Goal: Entertainment & Leisure: Consume media (video, audio)

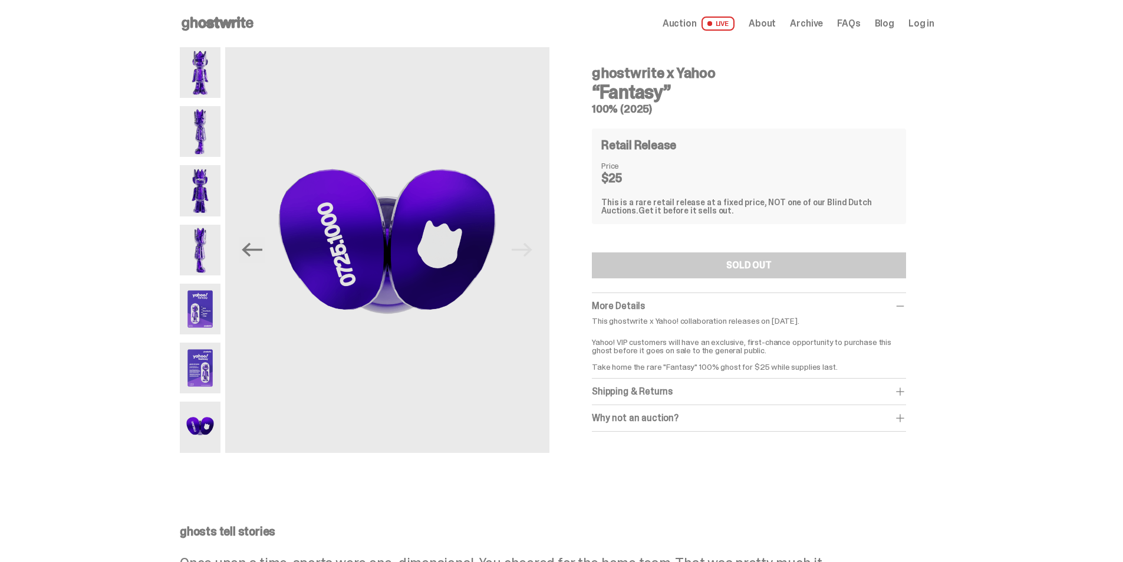
click at [210, 68] on img at bounding box center [200, 72] width 41 height 51
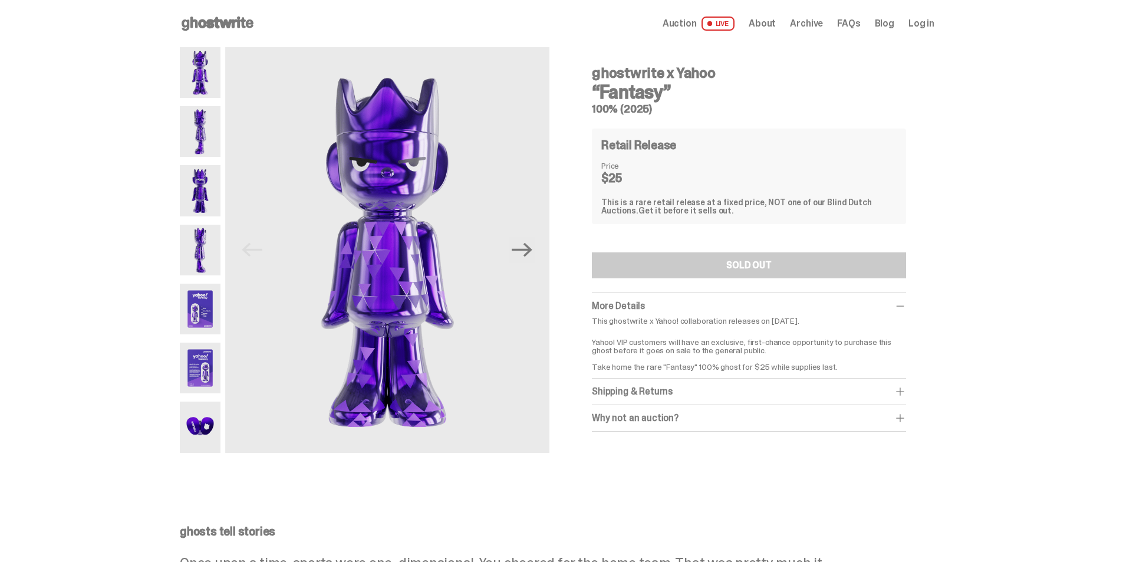
click at [203, 133] on img at bounding box center [200, 131] width 41 height 51
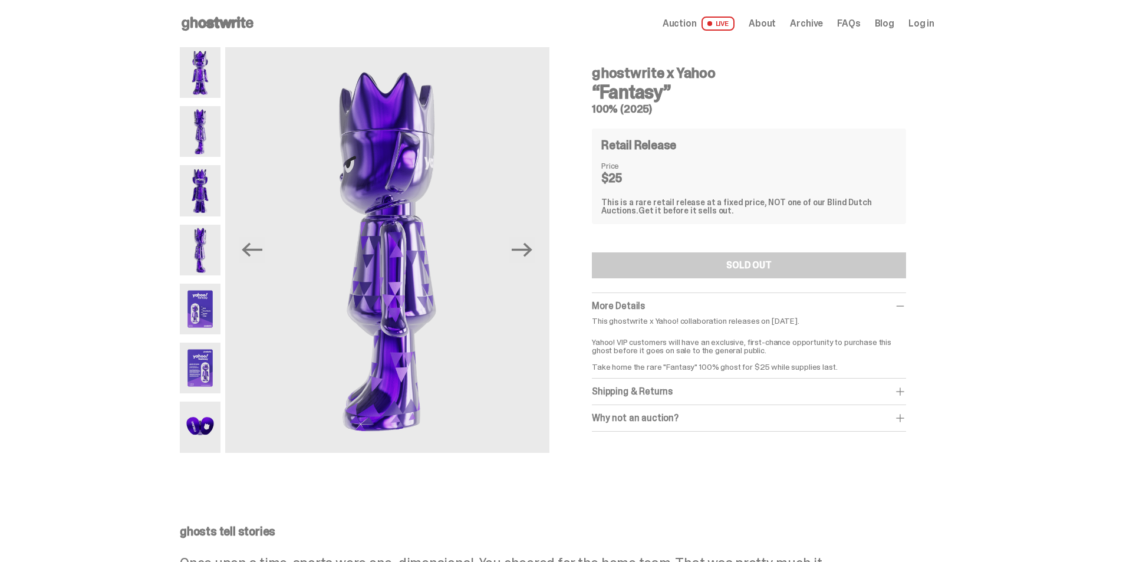
click at [205, 183] on img at bounding box center [200, 190] width 41 height 51
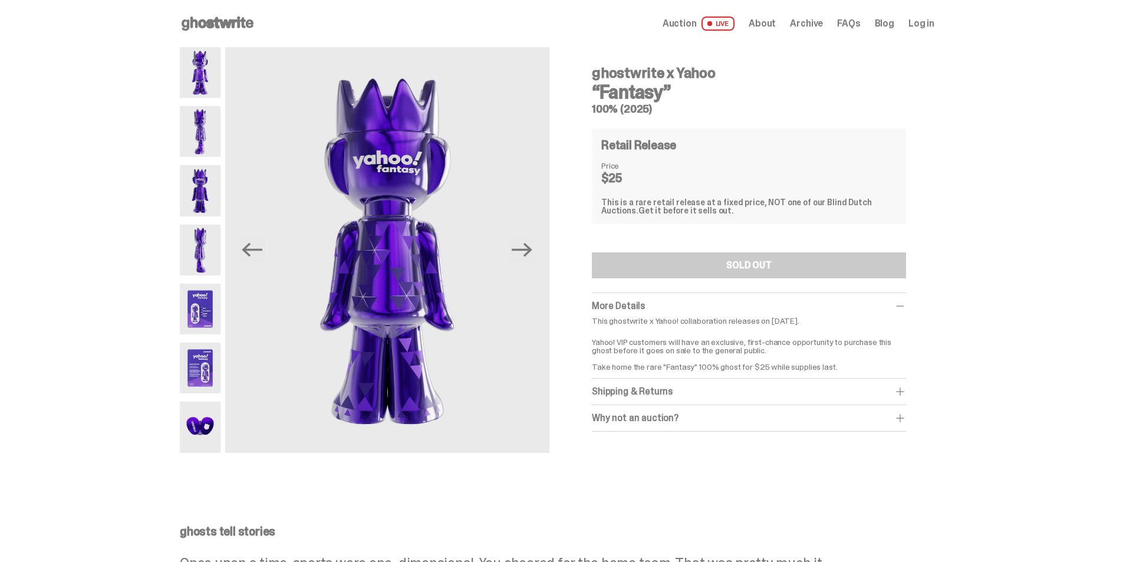
click at [199, 76] on img at bounding box center [200, 72] width 41 height 51
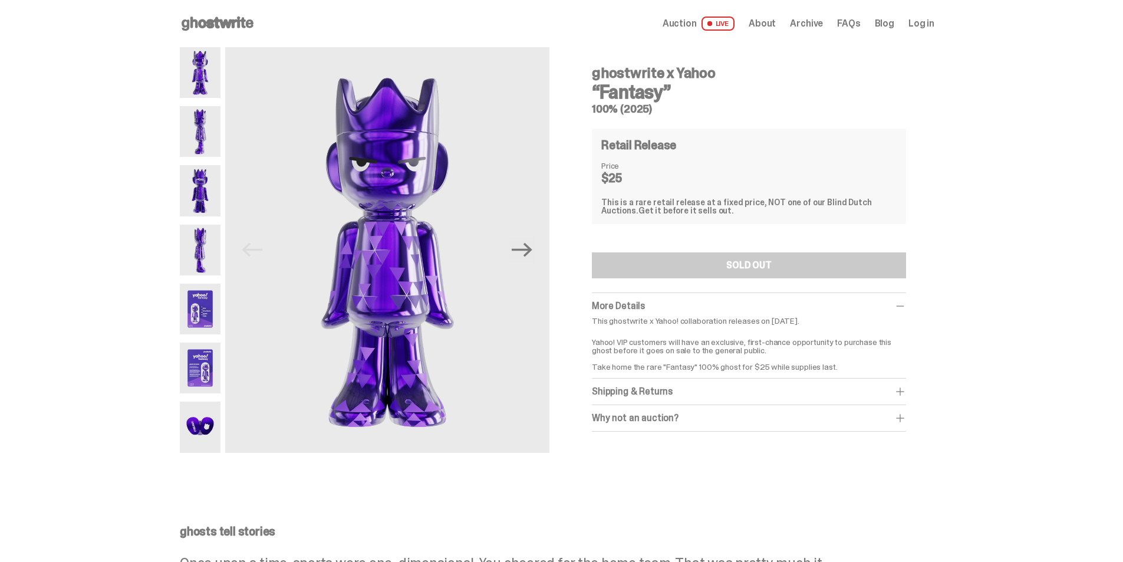
click at [208, 241] on img at bounding box center [200, 250] width 41 height 51
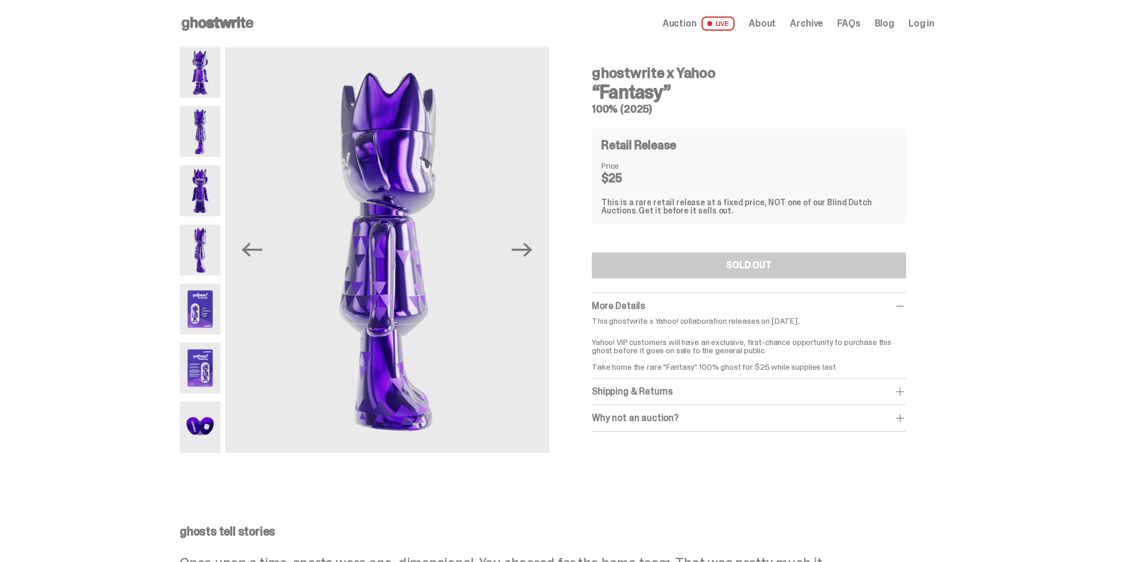
click at [205, 186] on img at bounding box center [200, 190] width 41 height 51
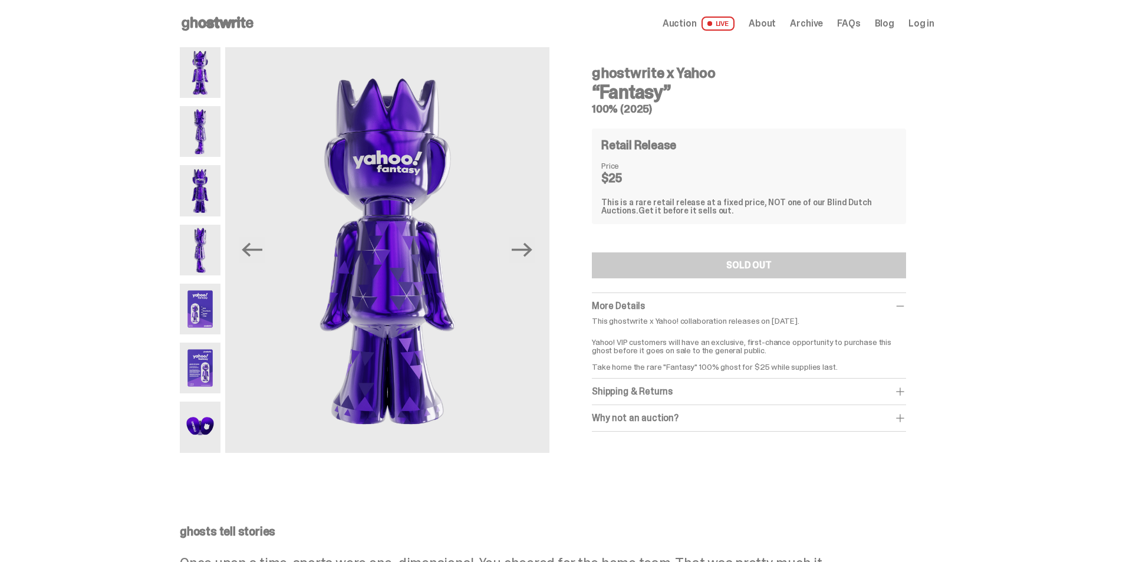
click at [204, 255] on img at bounding box center [200, 250] width 41 height 51
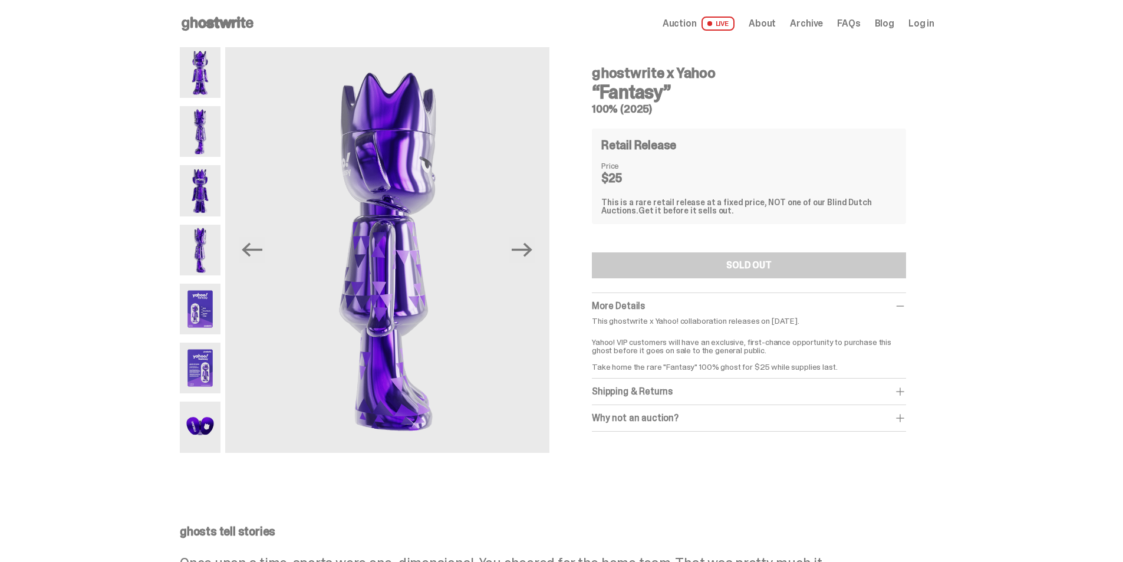
click at [207, 314] on img at bounding box center [200, 309] width 41 height 51
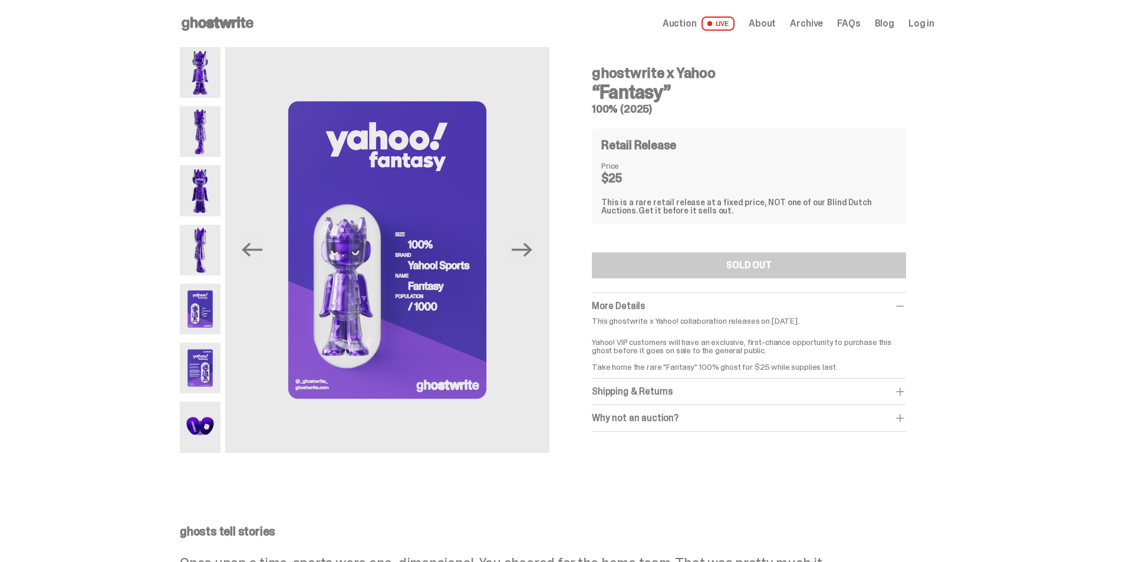
click at [209, 367] on img at bounding box center [200, 368] width 41 height 51
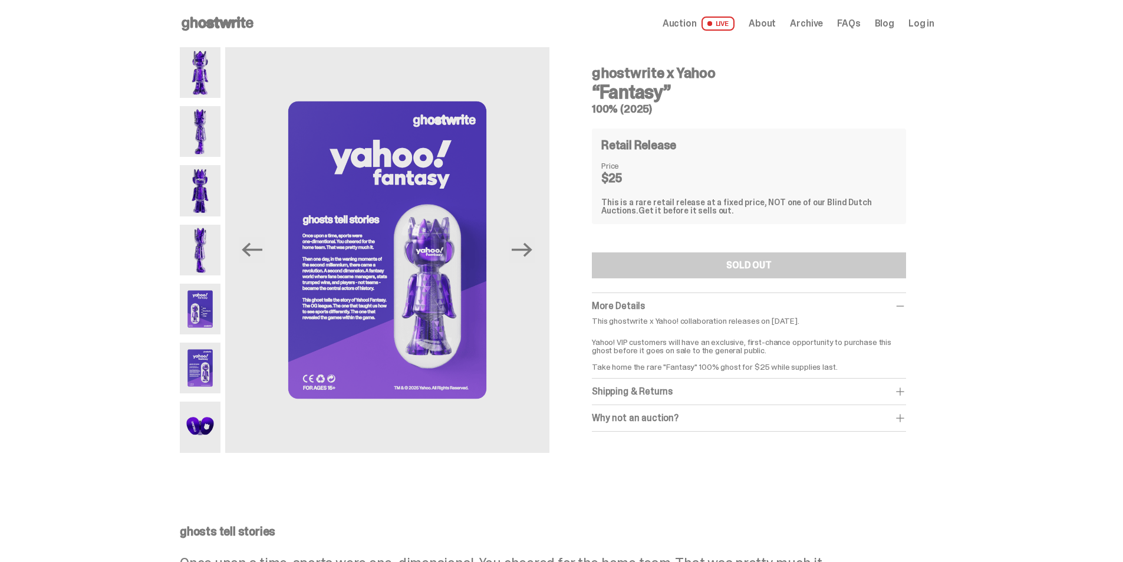
click at [213, 426] on img at bounding box center [200, 427] width 41 height 51
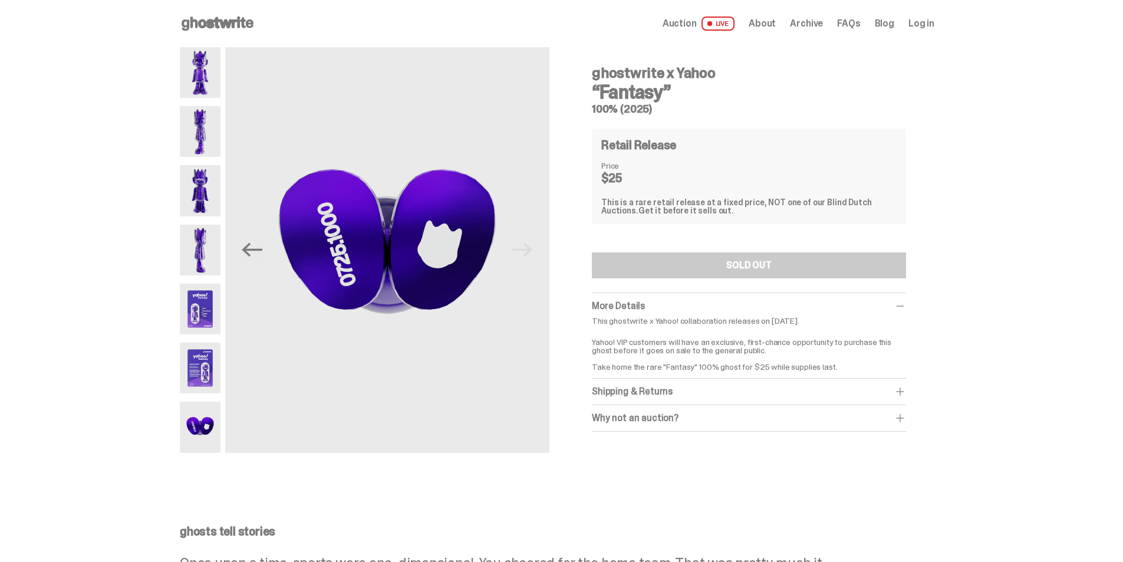
click at [203, 71] on img at bounding box center [200, 72] width 41 height 51
